Goal: Browse casually

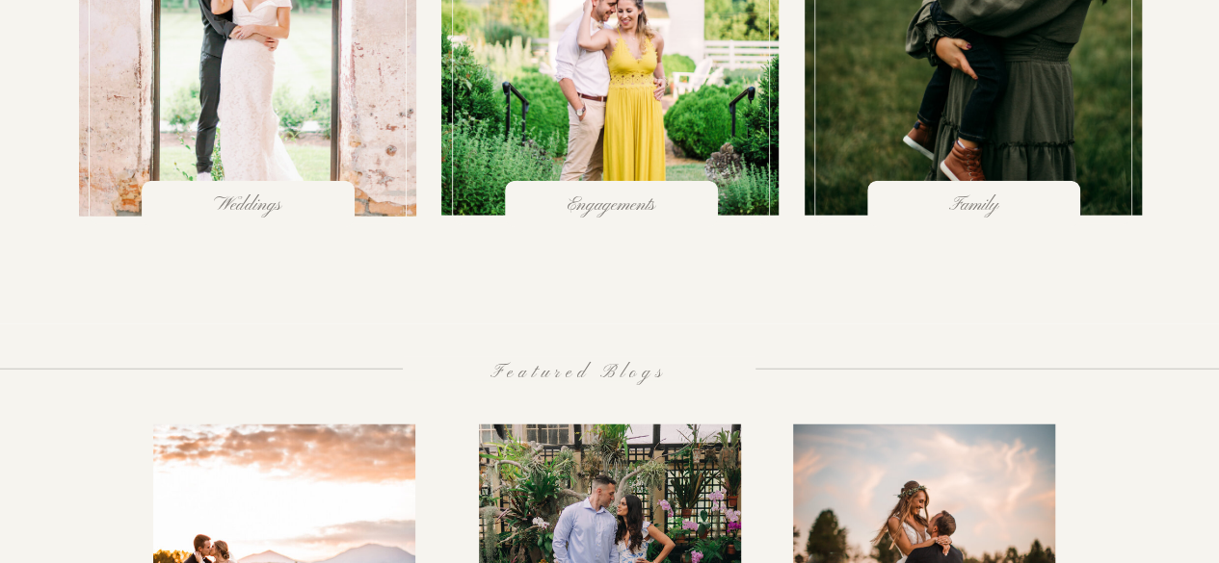
scroll to position [2075, 0]
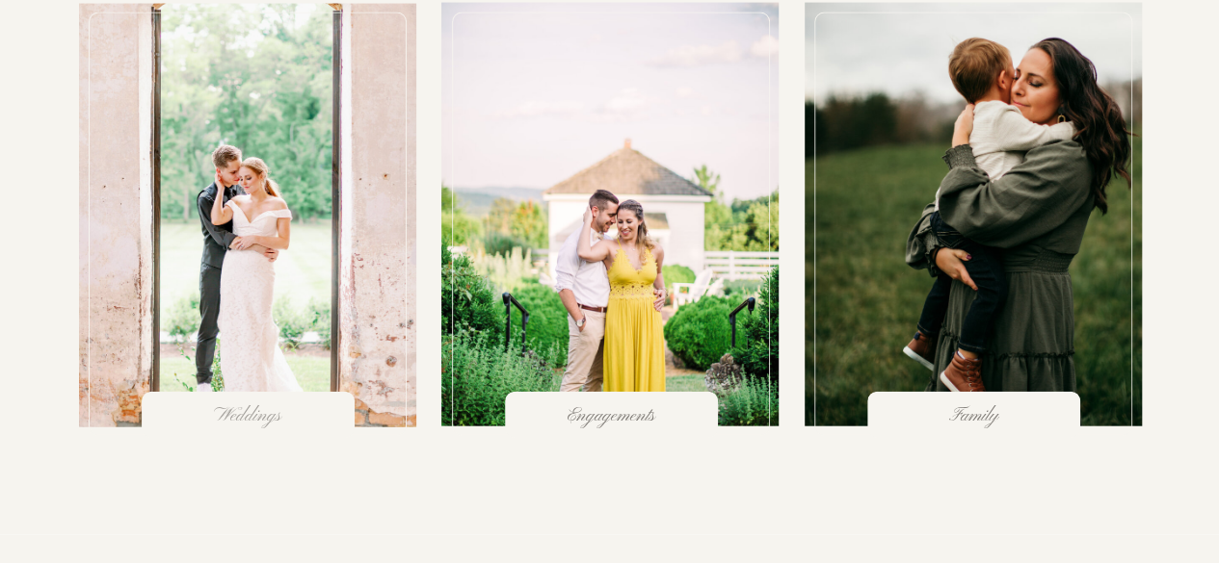
click at [252, 408] on h3 "Weddings" at bounding box center [247, 415] width 151 height 19
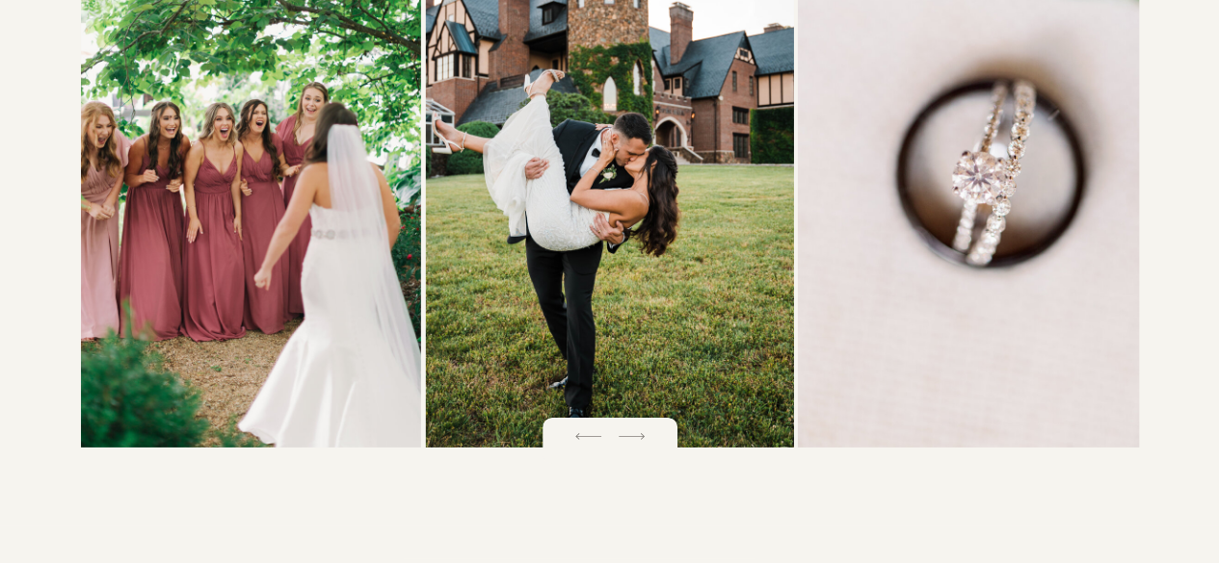
scroll to position [2815, 0]
click at [634, 443] on icon at bounding box center [632, 438] width 34 height 34
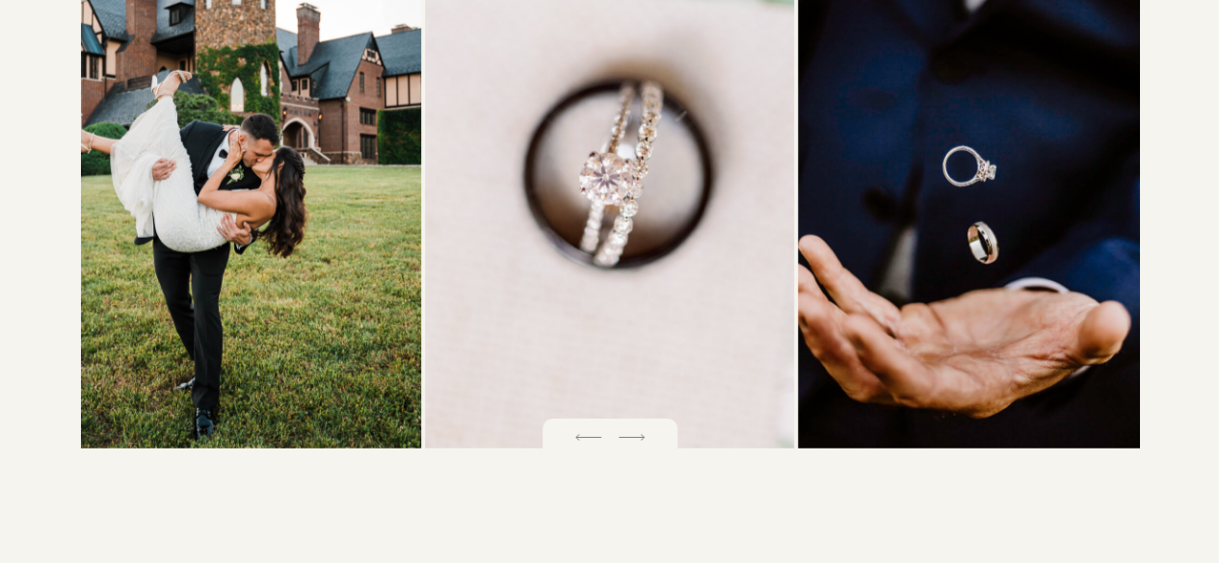
click at [634, 443] on icon at bounding box center [632, 438] width 34 height 34
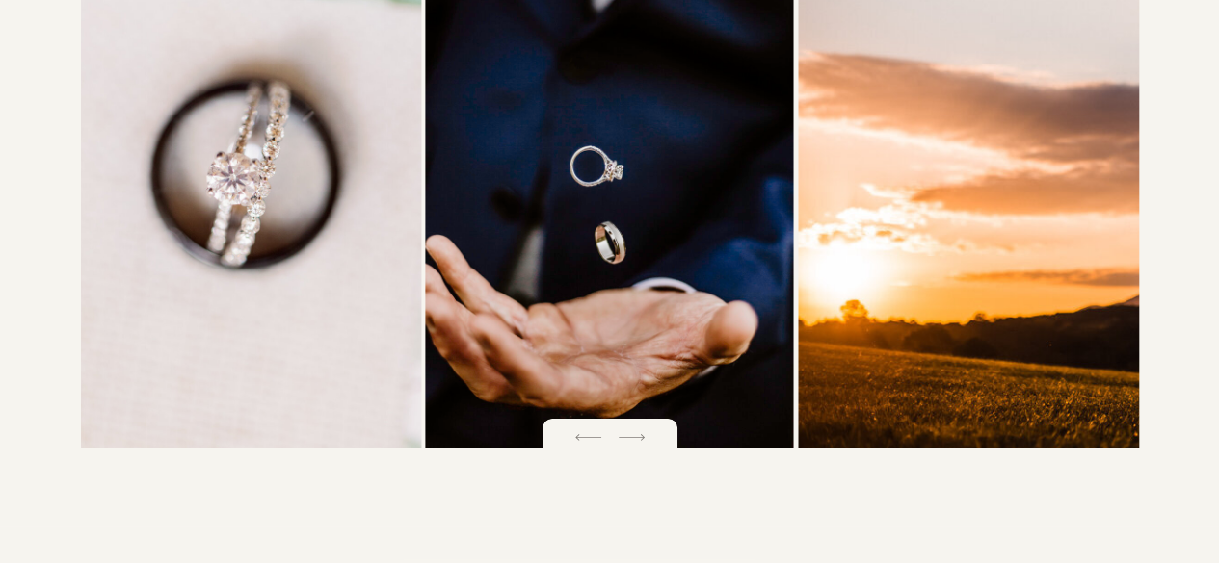
click at [634, 443] on icon at bounding box center [632, 438] width 34 height 34
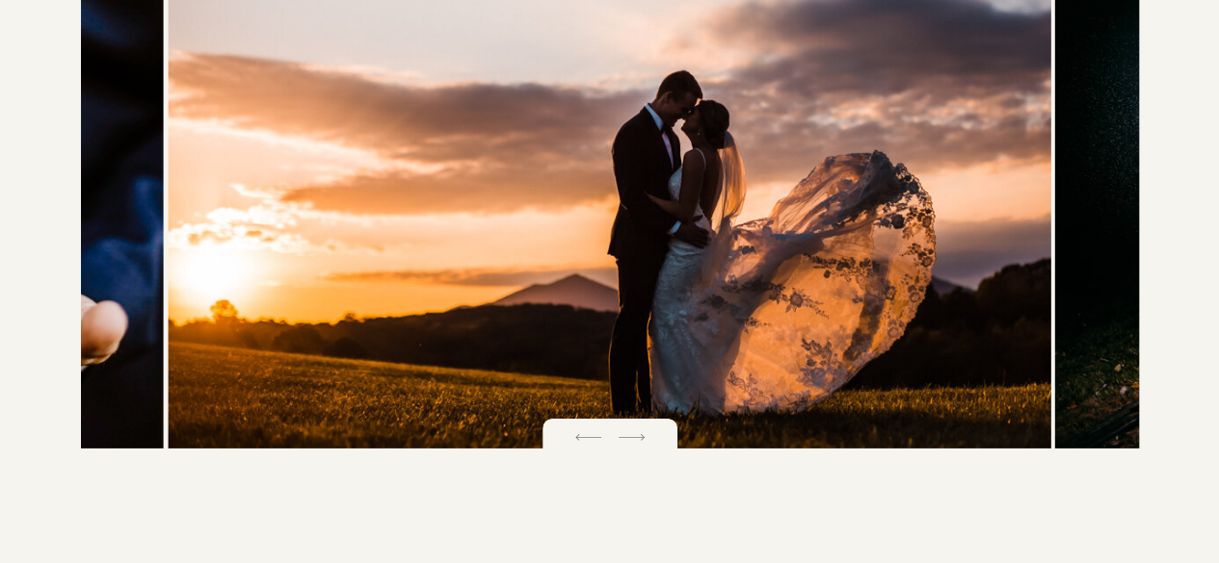
click at [634, 443] on icon at bounding box center [632, 438] width 34 height 34
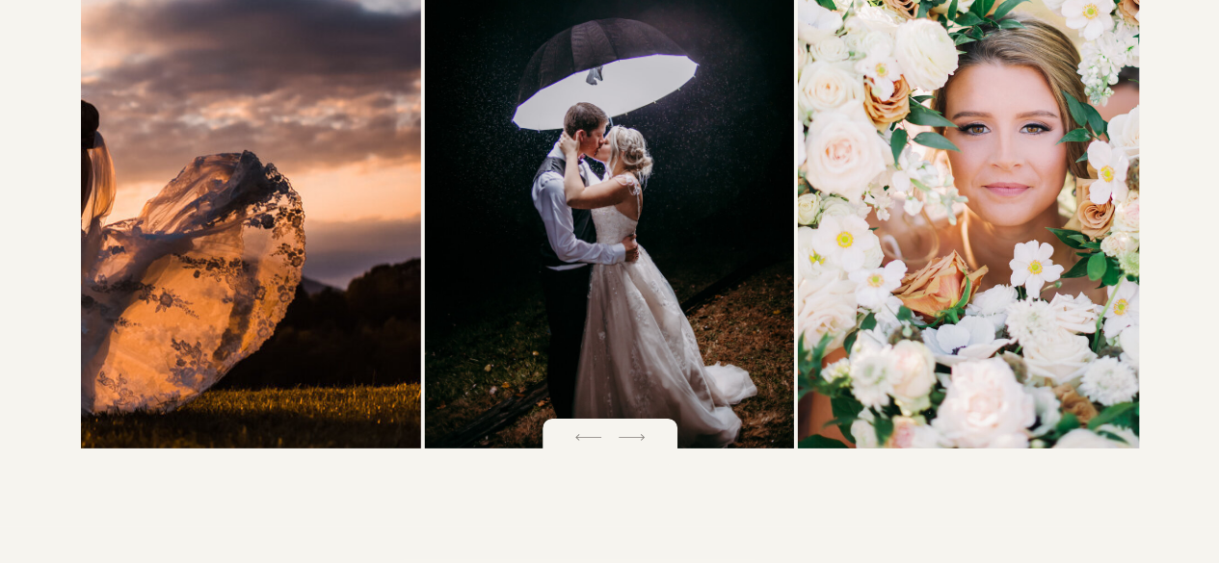
click at [634, 444] on icon at bounding box center [632, 438] width 34 height 34
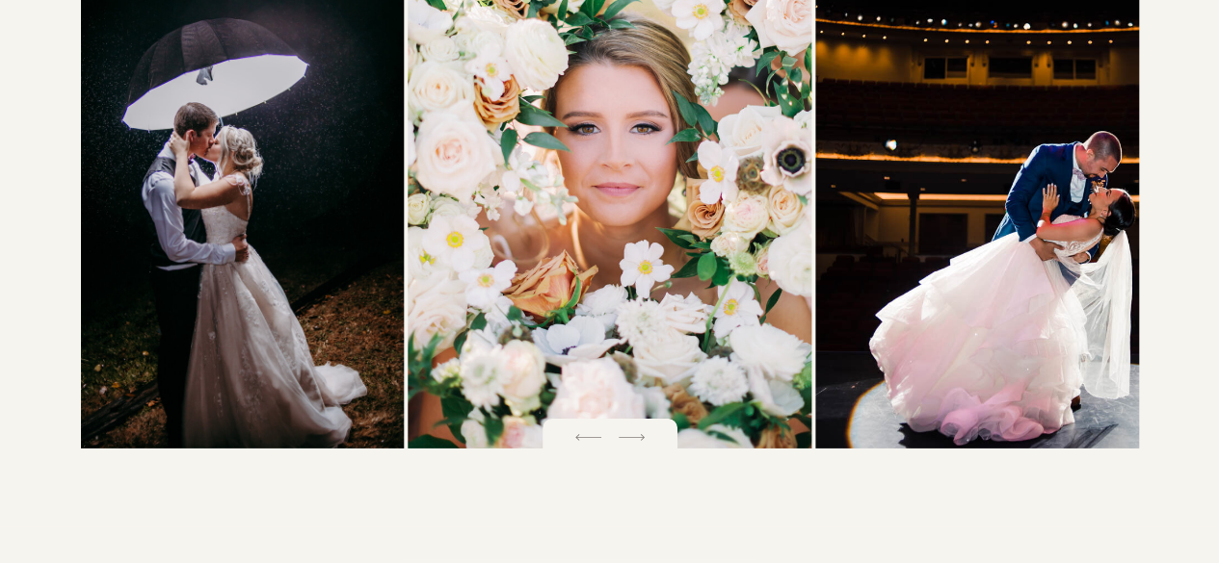
click at [634, 444] on icon at bounding box center [632, 438] width 34 height 34
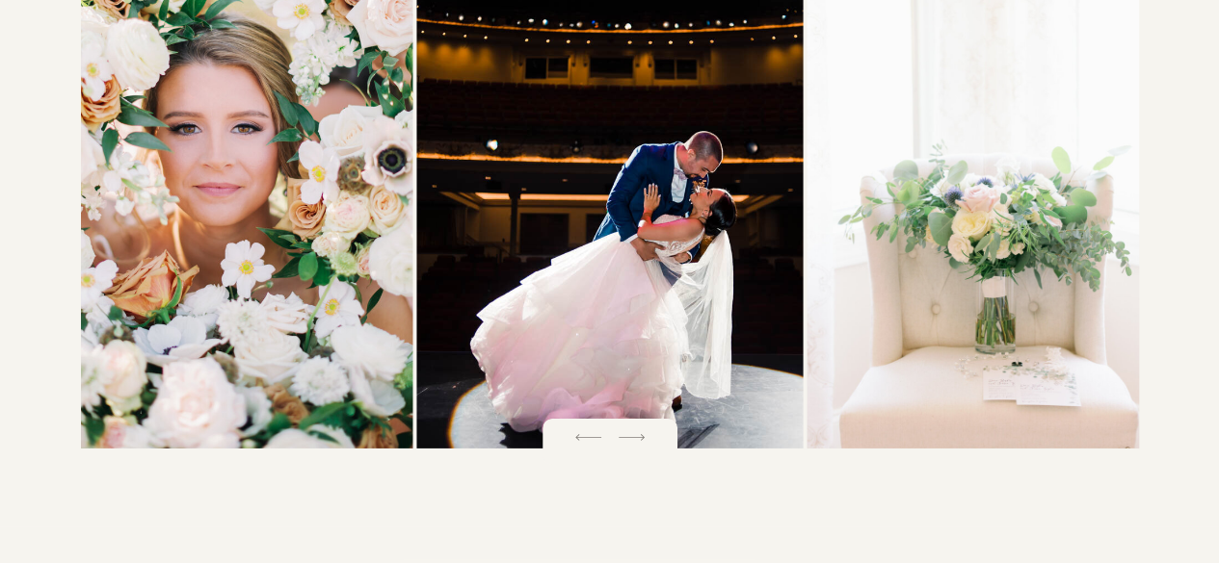
click at [634, 444] on icon at bounding box center [632, 438] width 34 height 34
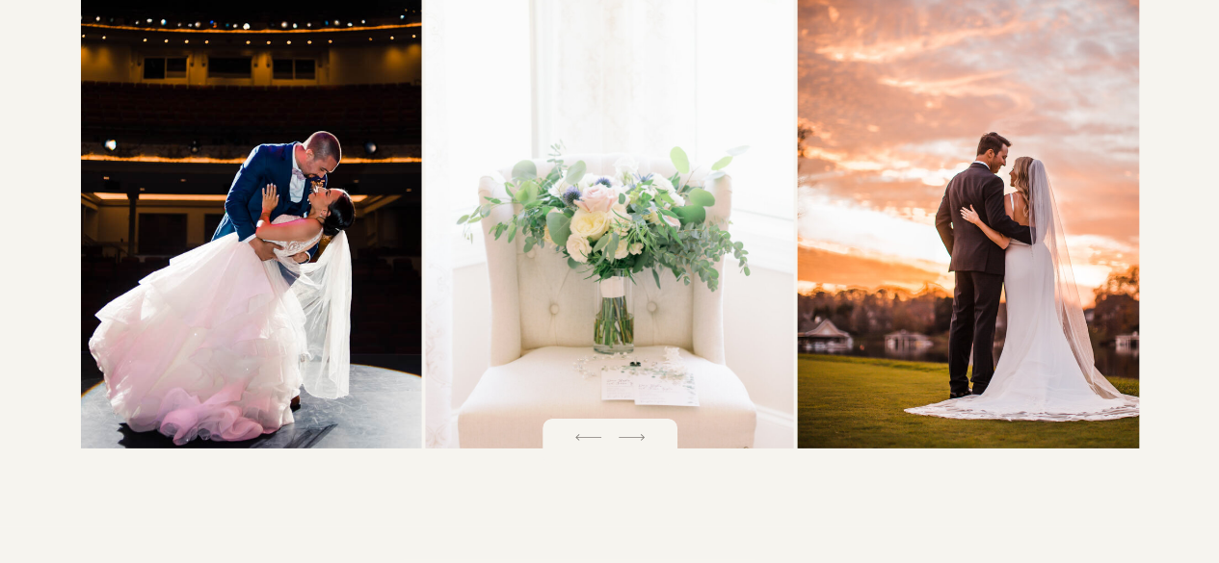
click at [634, 444] on icon at bounding box center [632, 438] width 34 height 34
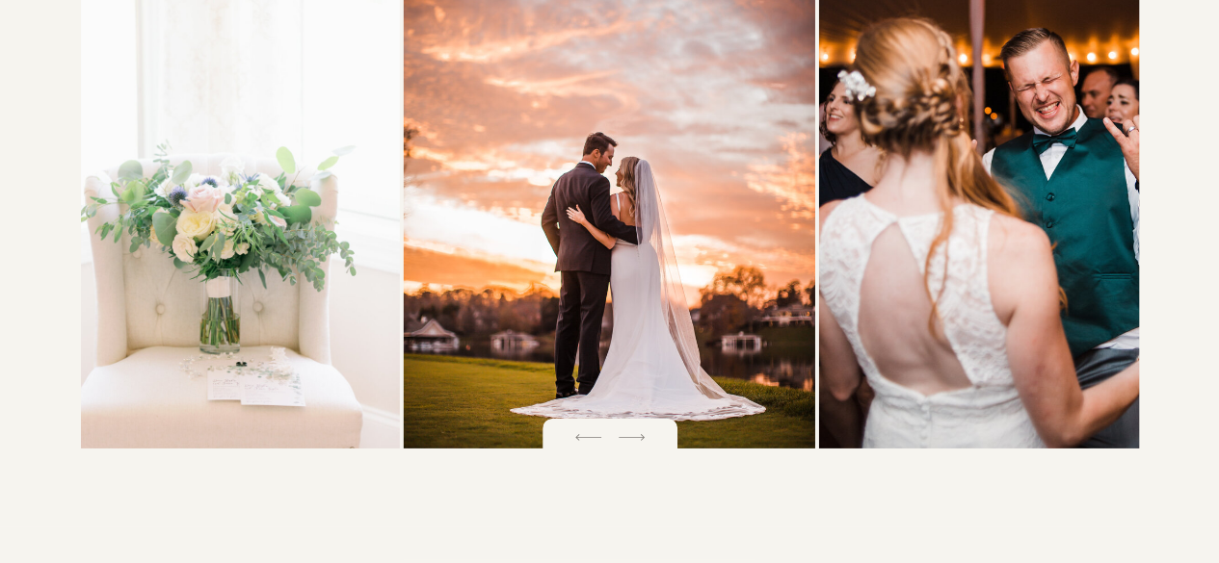
click at [634, 444] on icon at bounding box center [632, 438] width 34 height 34
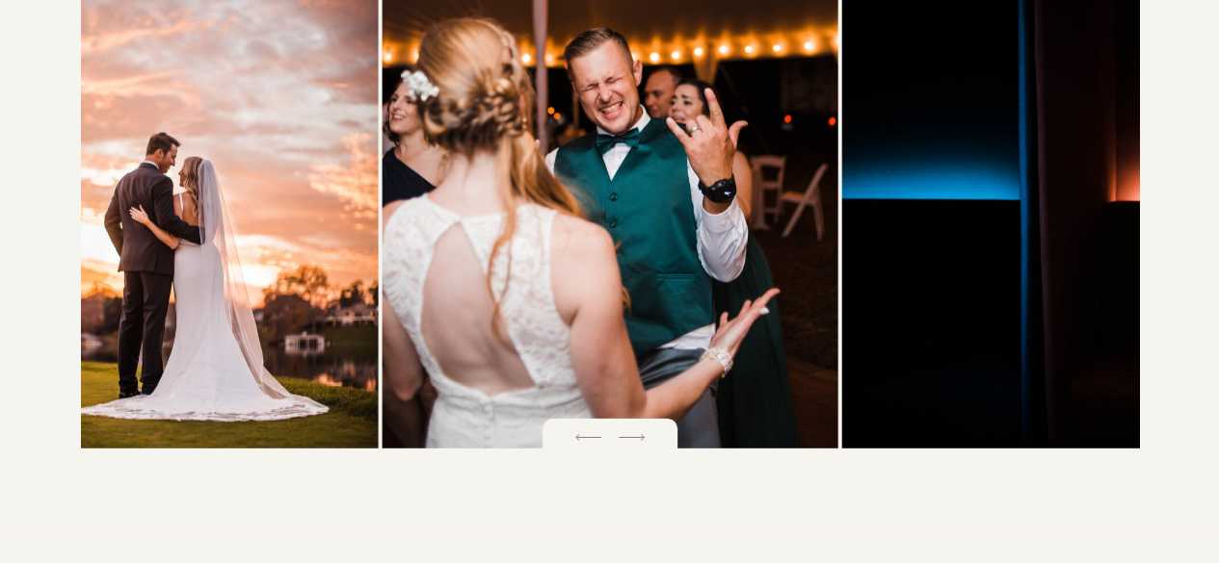
click at [634, 444] on icon at bounding box center [632, 438] width 34 height 34
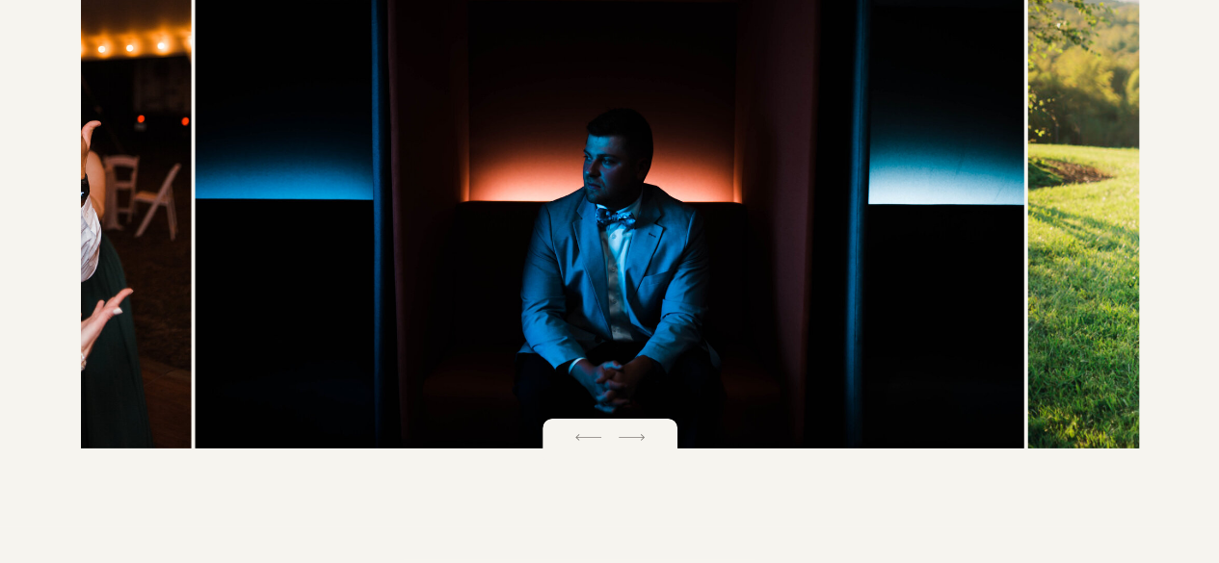
click at [634, 444] on icon at bounding box center [632, 438] width 34 height 34
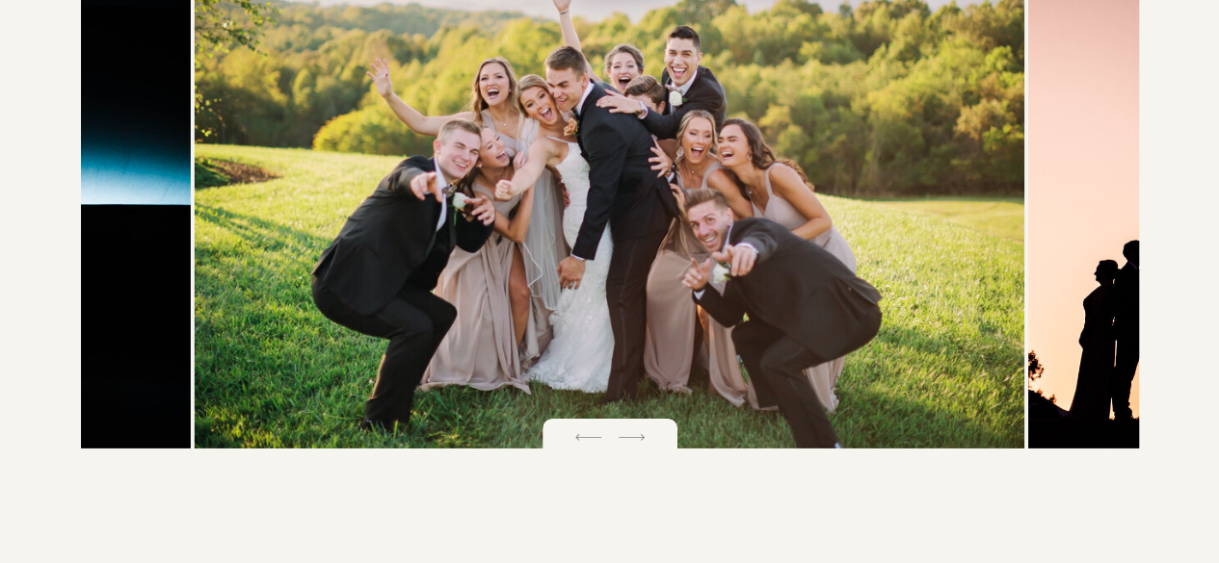
click at [632, 444] on icon at bounding box center [632, 438] width 34 height 34
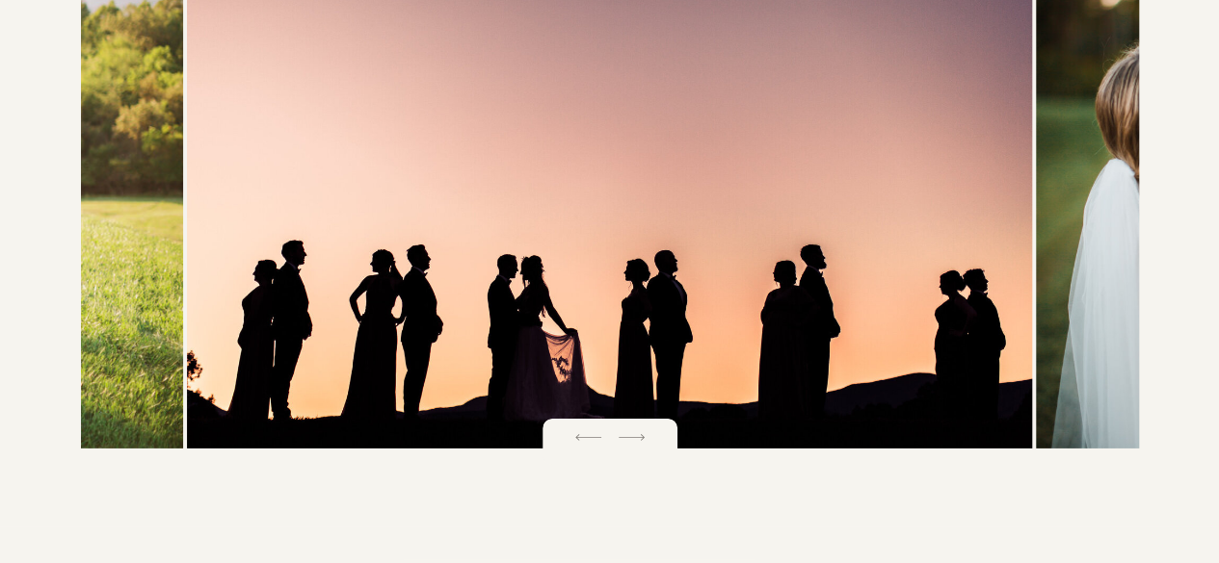
click at [632, 444] on icon at bounding box center [632, 438] width 34 height 34
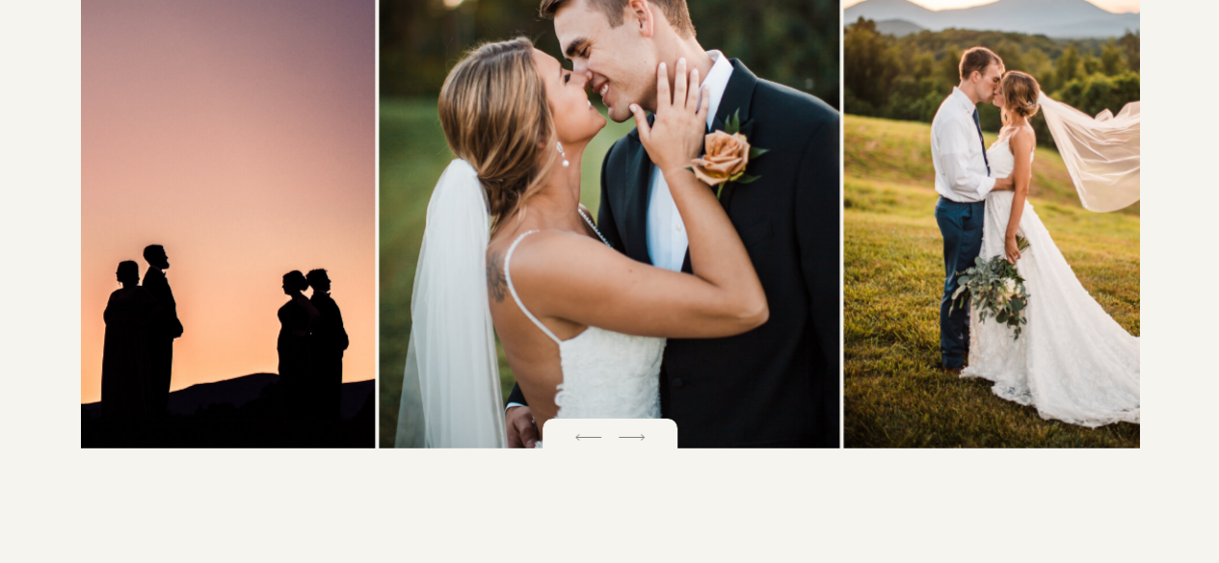
click at [632, 444] on icon at bounding box center [632, 438] width 34 height 34
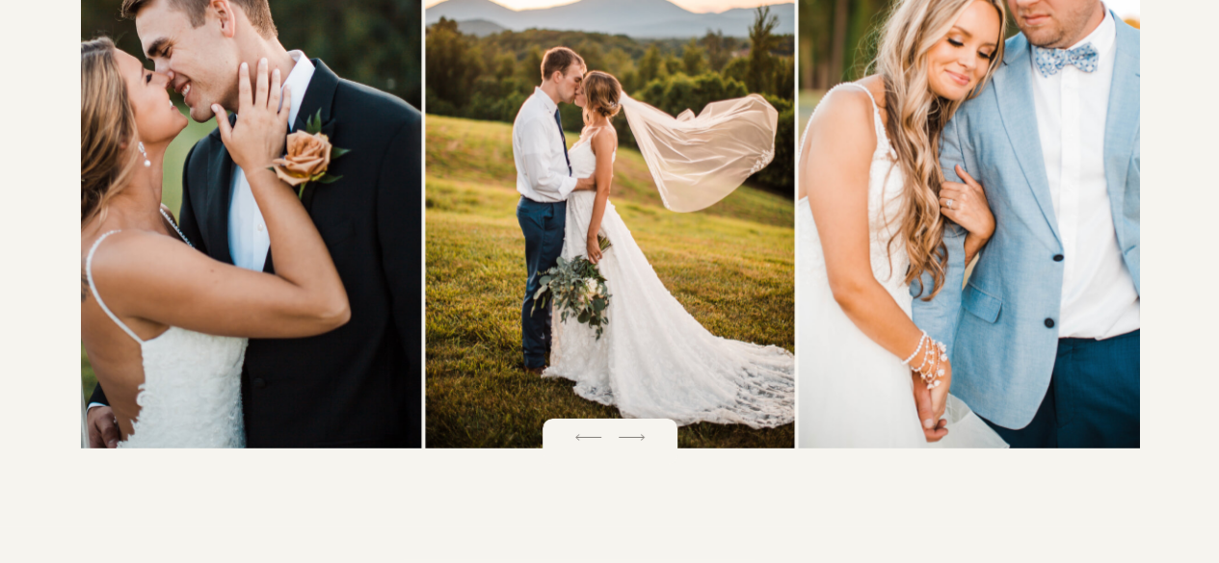
click at [632, 444] on icon at bounding box center [632, 438] width 34 height 34
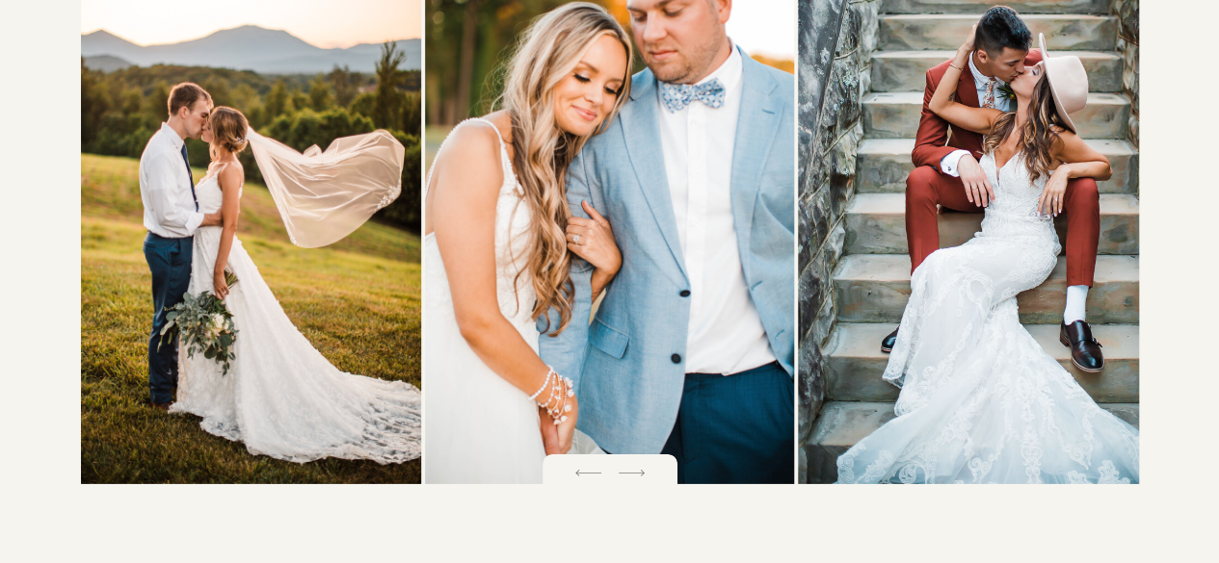
scroll to position [2785, 0]
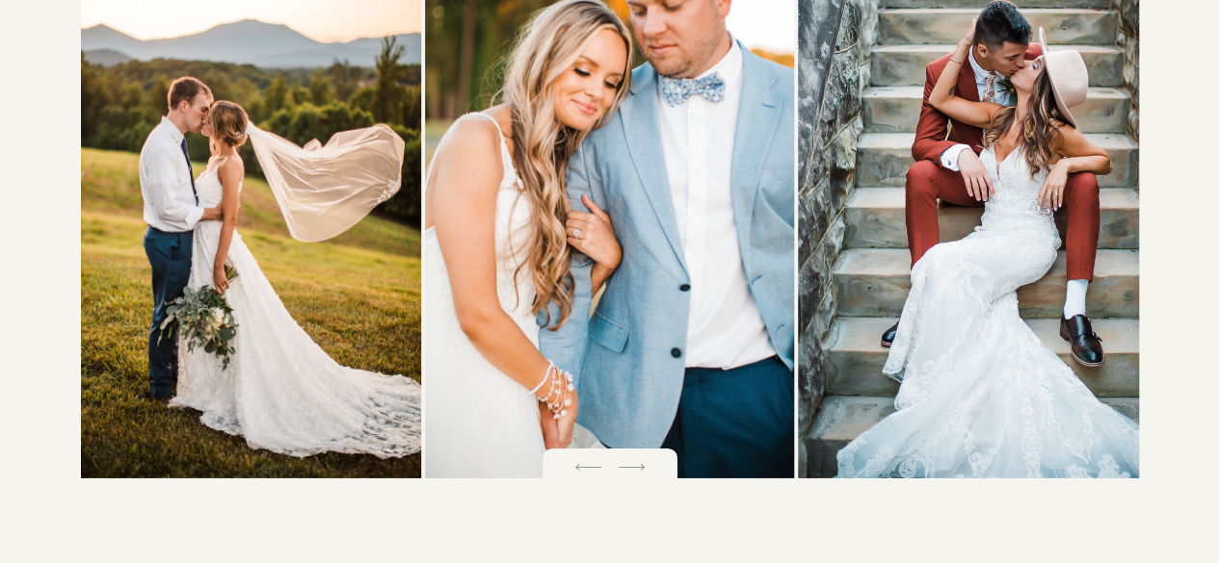
scroll to position [2075, 0]
